Goal: Complete application form: Complete application form

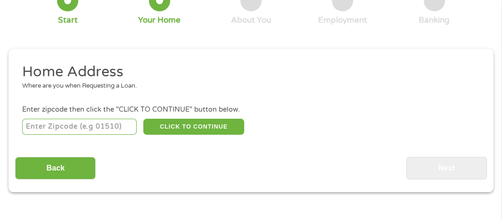
scroll to position [99, 0]
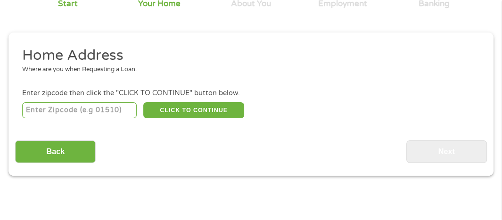
click at [30, 110] on input "number" at bounding box center [79, 110] width 115 height 16
type input "38834"
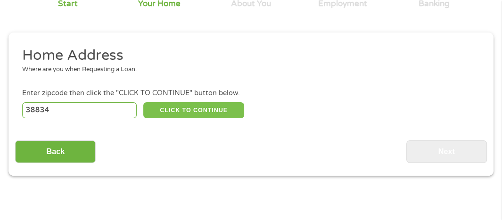
click at [189, 109] on button "CLICK TO CONTINUE" at bounding box center [193, 110] width 101 height 16
type input "38834"
type input "Corinth"
select select "[US_STATE]"
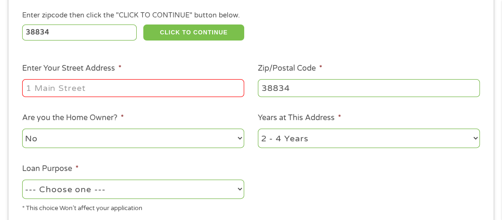
scroll to position [193, 0]
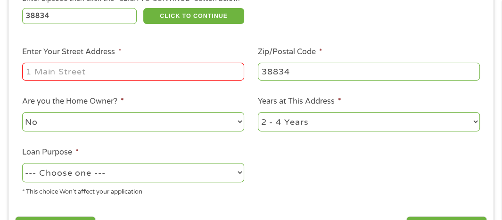
click at [36, 72] on input "Enter Your Street Address *" at bounding box center [133, 72] width 222 height 18
type input "[STREET_ADDRESS]"
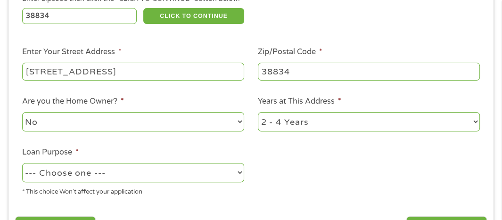
click at [59, 123] on select "No Yes" at bounding box center [133, 121] width 222 height 19
select select "yes"
click at [22, 113] on select "No Yes" at bounding box center [133, 121] width 222 height 19
click at [326, 122] on select "1 Year or less 1 - 2 Years 2 - 4 Years Over 4 Years" at bounding box center [369, 121] width 222 height 19
select select "60months"
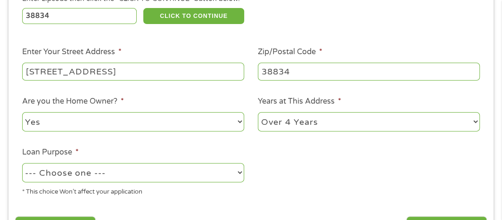
click at [258, 113] on select "1 Year or less 1 - 2 Years 2 - 4 Years Over 4 Years" at bounding box center [369, 121] width 222 height 19
click at [87, 174] on select "--- Choose one --- Pay Bills Debt Consolidation Home Improvement Major Purchase…" at bounding box center [133, 172] width 222 height 19
select select "shorttermcash"
click at [22, 164] on select "--- Choose one --- Pay Bills Debt Consolidation Home Improvement Major Purchase…" at bounding box center [133, 172] width 222 height 19
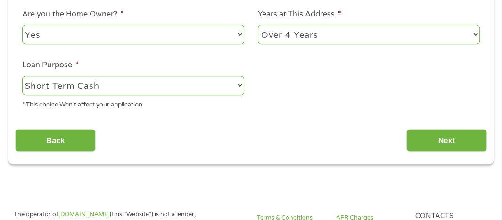
scroll to position [287, 0]
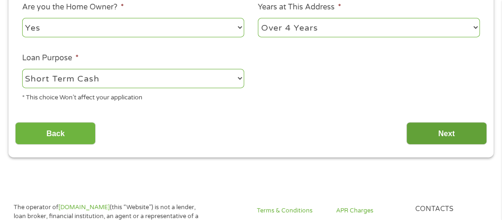
click at [450, 135] on input "Next" at bounding box center [447, 133] width 81 height 23
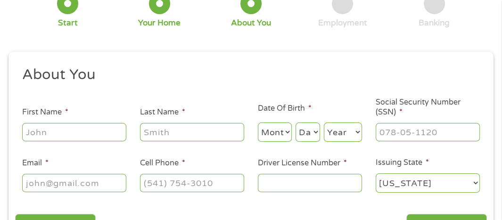
scroll to position [99, 0]
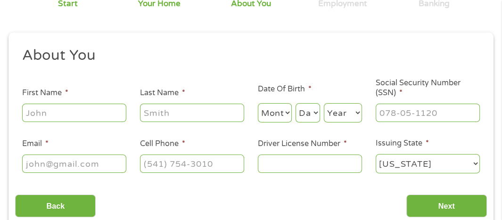
click at [76, 115] on input "First Name *" at bounding box center [74, 113] width 104 height 18
type input "[PERSON_NAME]"
type input "E [PERSON_NAME]"
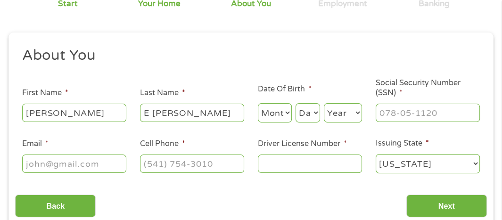
select select "2"
select select "6"
select select "1961"
type input "[EMAIL_ADDRESS][DOMAIN_NAME]"
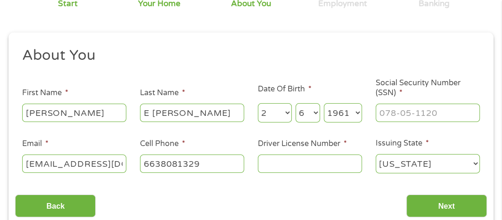
type input "[PHONE_NUMBER]"
click at [154, 113] on input "E [PERSON_NAME]" at bounding box center [192, 113] width 104 height 18
type input "[PERSON_NAME]"
click at [386, 111] on input "___-__-____" at bounding box center [428, 113] width 104 height 18
type input "408-78-5780"
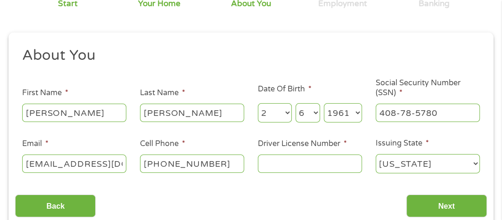
click at [271, 165] on input "Driver License Number *" at bounding box center [310, 164] width 104 height 18
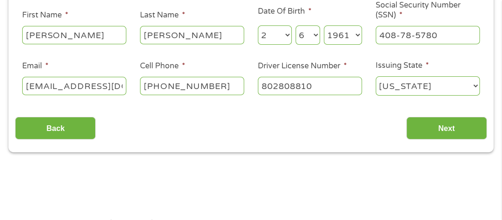
scroll to position [193, 0]
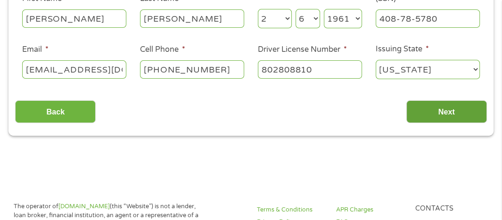
type input "802808810"
click at [465, 111] on input "Next" at bounding box center [447, 111] width 81 height 23
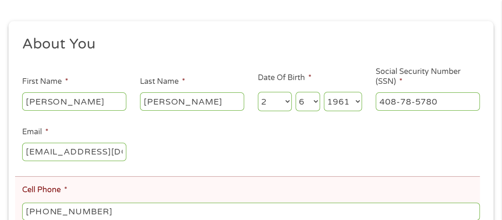
scroll to position [146, 0]
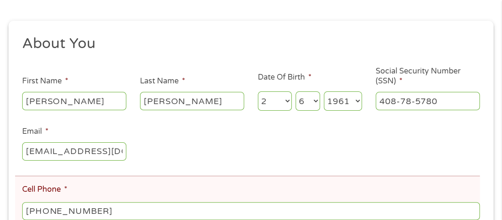
click at [288, 102] on select "Month 1 2 3 4 5 6 7 8 9 10 11 12" at bounding box center [275, 101] width 34 height 19
click at [258, 92] on select "Month 1 2 3 4 5 6 7 8 9 10 11 12" at bounding box center [275, 101] width 34 height 19
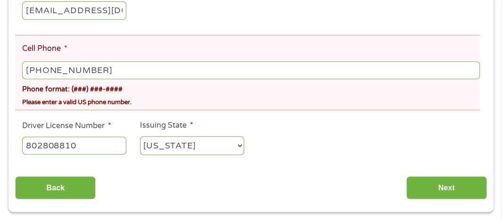
scroll to position [287, 0]
click at [45, 71] on input "[PHONE_NUMBER]" at bounding box center [251, 70] width 458 height 18
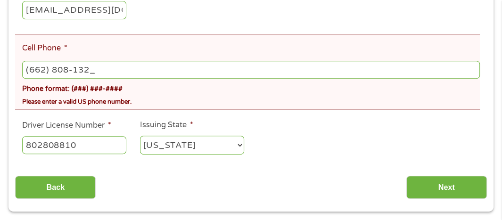
type input "[PHONE_NUMBER]"
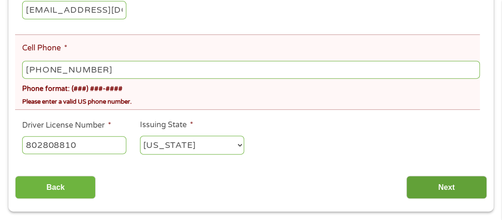
click at [459, 188] on input "Next" at bounding box center [447, 187] width 81 height 23
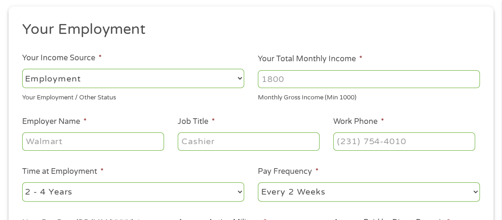
scroll to position [146, 0]
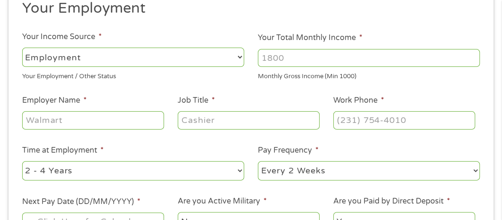
click at [92, 57] on select "--- Choose one --- Employment [DEMOGRAPHIC_DATA] Benefits" at bounding box center [133, 57] width 222 height 19
select select "selfEmployed"
click at [22, 48] on select "--- Choose one --- Employment [DEMOGRAPHIC_DATA] Benefits" at bounding box center [133, 57] width 222 height 19
click at [268, 57] on input "Your Total Monthly Income *" at bounding box center [369, 58] width 222 height 18
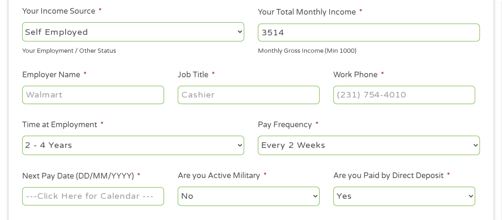
scroll to position [193, 0]
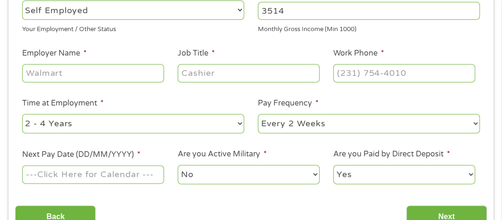
type input "3514"
click at [46, 72] on input "Employer Name *" at bounding box center [93, 73] width 142 height 18
type input "eCommerce"
click at [191, 74] on input "Job Title *" at bounding box center [249, 73] width 142 height 18
type input "Sales"
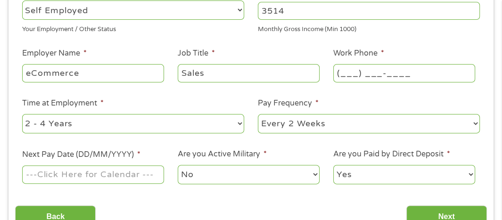
click at [345, 72] on input "(___) ___-____" at bounding box center [405, 73] width 142 height 18
type input "[PHONE_NUMBER]"
click at [91, 123] on select "--- Choose one --- 1 Year or less 1 - 2 Years 2 - 4 Years Over 4 Years" at bounding box center [133, 123] width 222 height 19
select select "12months"
click at [22, 114] on select "--- Choose one --- 1 Year or less 1 - 2 Years 2 - 4 Years Over 4 Years" at bounding box center [133, 123] width 222 height 19
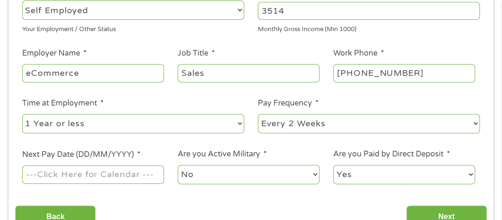
click at [325, 123] on select "--- Choose one --- Every 2 Weeks Every Week Monthly Semi-Monthly" at bounding box center [369, 123] width 222 height 19
select select "monthly"
click at [258, 114] on select "--- Choose one --- Every 2 Weeks Every Week Monthly Semi-Monthly" at bounding box center [369, 123] width 222 height 19
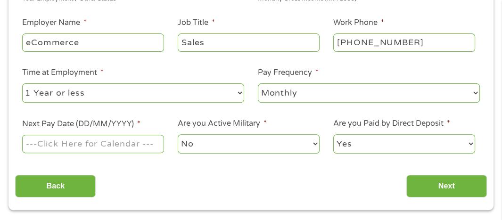
scroll to position [240, 0]
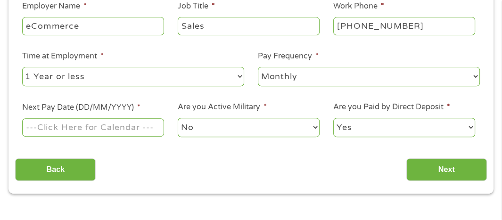
click at [103, 131] on input "Next Pay Date (DD/MM/YYYY) *" at bounding box center [93, 127] width 142 height 18
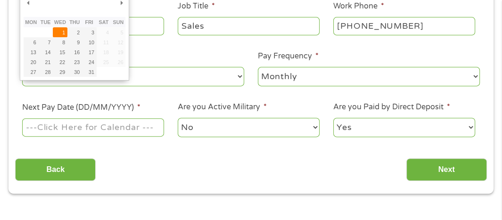
type input "[DATE]"
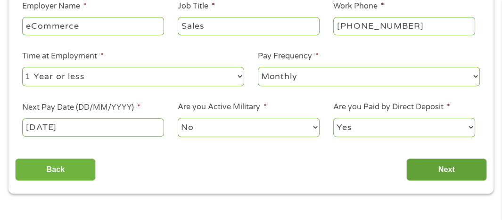
click at [446, 170] on input "Next" at bounding box center [447, 170] width 81 height 23
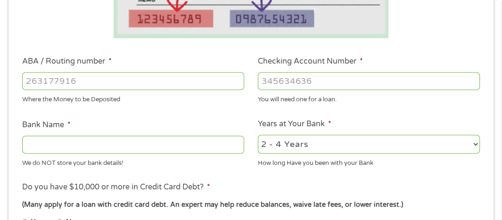
scroll to position [287, 0]
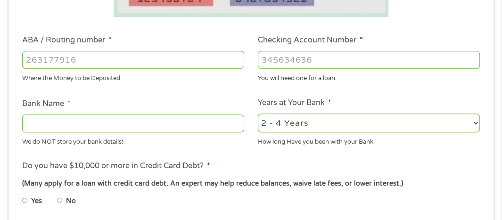
click at [32, 60] on input "ABA / Routing number *" at bounding box center [133, 60] width 222 height 18
type input "064000017"
click at [263, 60] on input "Checking Account Number *" at bounding box center [369, 60] width 222 height 18
type input "014"
type input "REGIONS BANK"
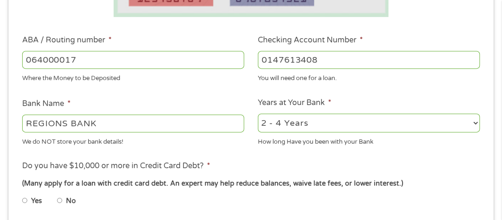
type input "0147613408"
click at [314, 125] on select "2 - 4 Years 6 - 12 Months 1 - 2 Years Over 4 Years" at bounding box center [369, 123] width 222 height 19
select select "60months"
click at [258, 114] on select "2 - 4 Years 6 - 12 Months 1 - 2 Years Over 4 Years" at bounding box center [369, 123] width 222 height 19
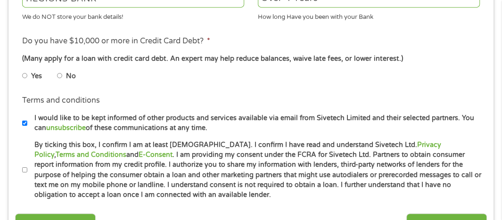
scroll to position [429, 0]
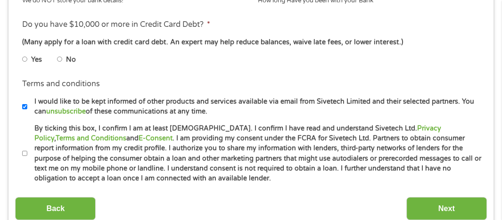
click at [24, 58] on input "Yes" at bounding box center [25, 59] width 6 height 15
radio input "true"
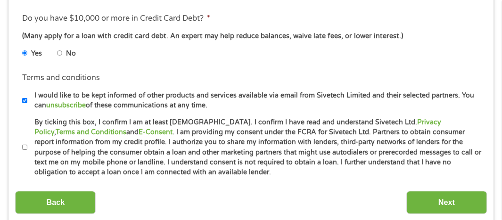
scroll to position [476, 0]
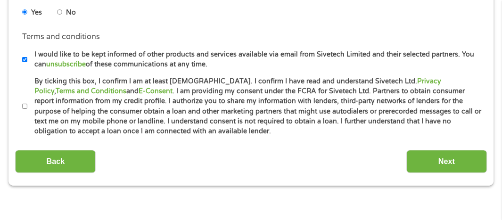
click at [25, 106] on input "By ticking this box, I confirm I am at least [DEMOGRAPHIC_DATA]. I confirm I ha…" at bounding box center [25, 106] width 6 height 15
checkbox input "true"
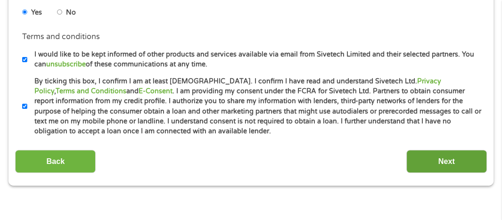
click at [446, 159] on input "Next" at bounding box center [447, 161] width 81 height 23
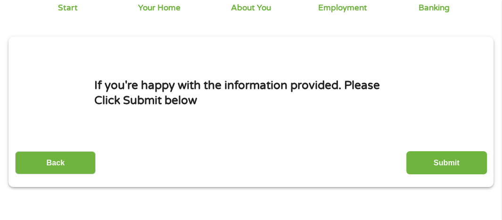
scroll to position [99, 0]
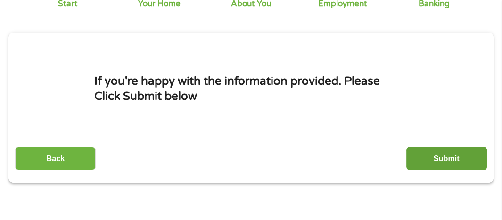
drag, startPoint x: 446, startPoint y: 156, endPoint x: 447, endPoint y: 147, distance: 8.5
click at [446, 155] on input "Submit" at bounding box center [447, 158] width 81 height 23
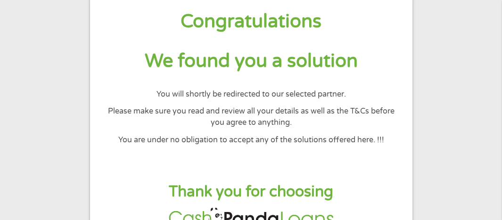
scroll to position [0, 0]
